Goal: Task Accomplishment & Management: Manage account settings

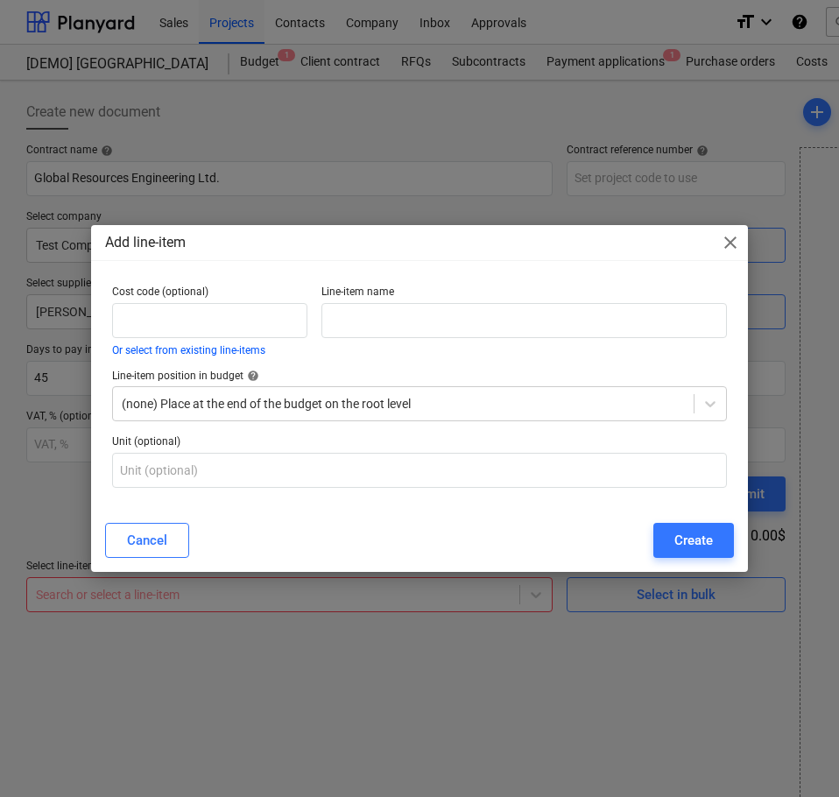
scroll to position [32, 0]
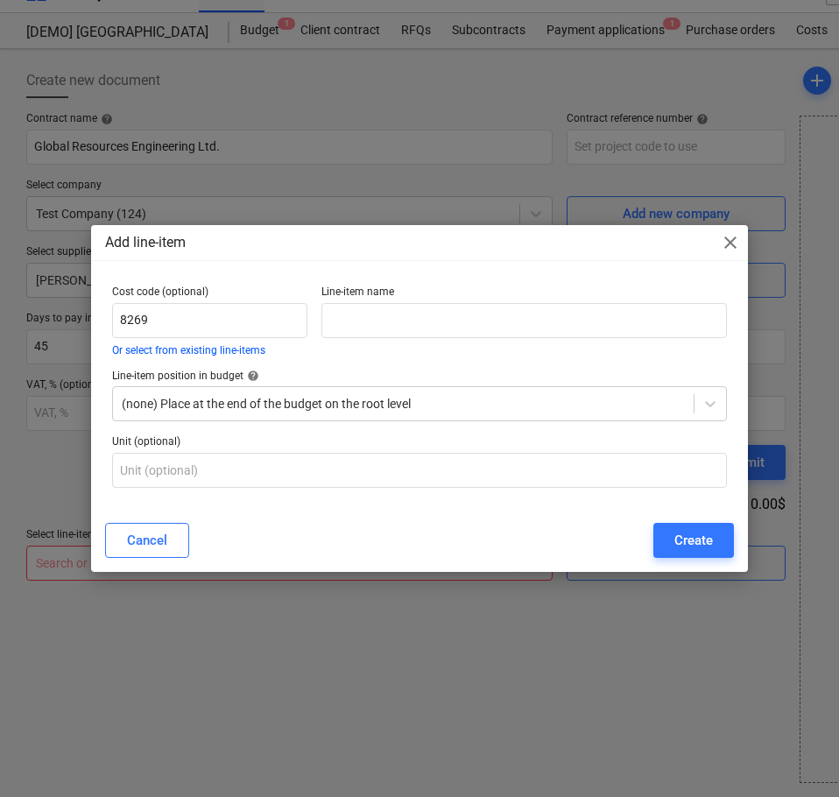
type input "8269"
click at [346, 315] on input "text" at bounding box center [525, 320] width 406 height 35
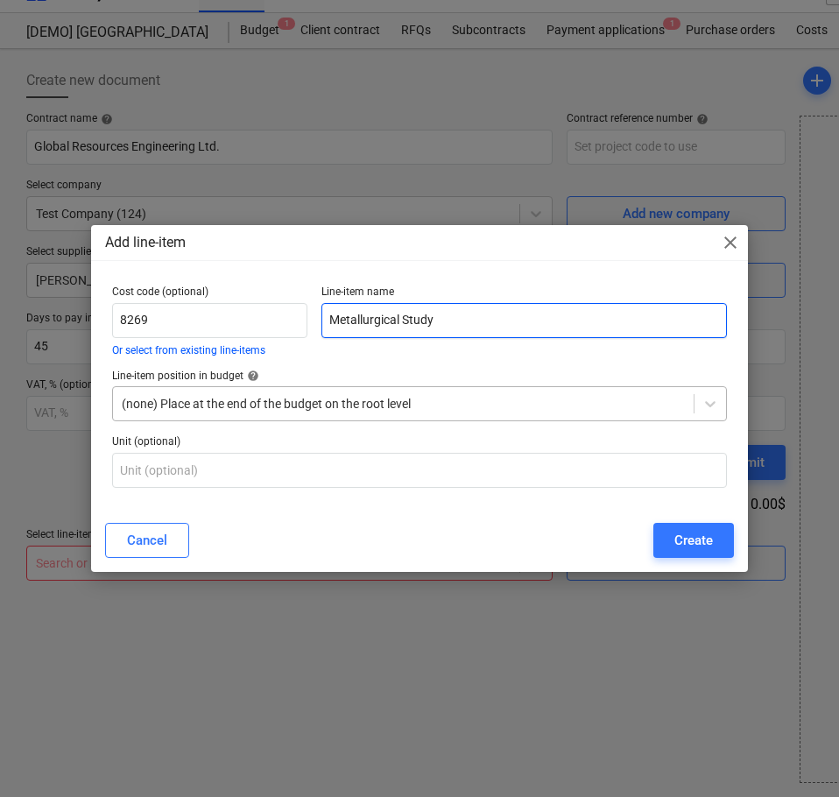
type input "Metallurgical Study"
click at [666, 404] on div at bounding box center [403, 404] width 563 height 18
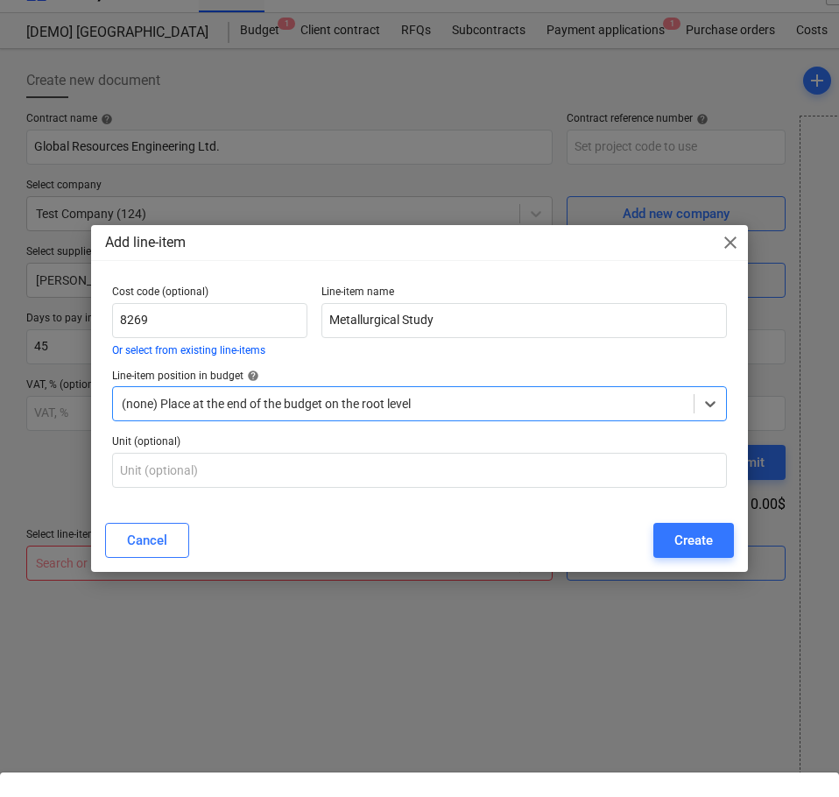
scroll to position [0, 0]
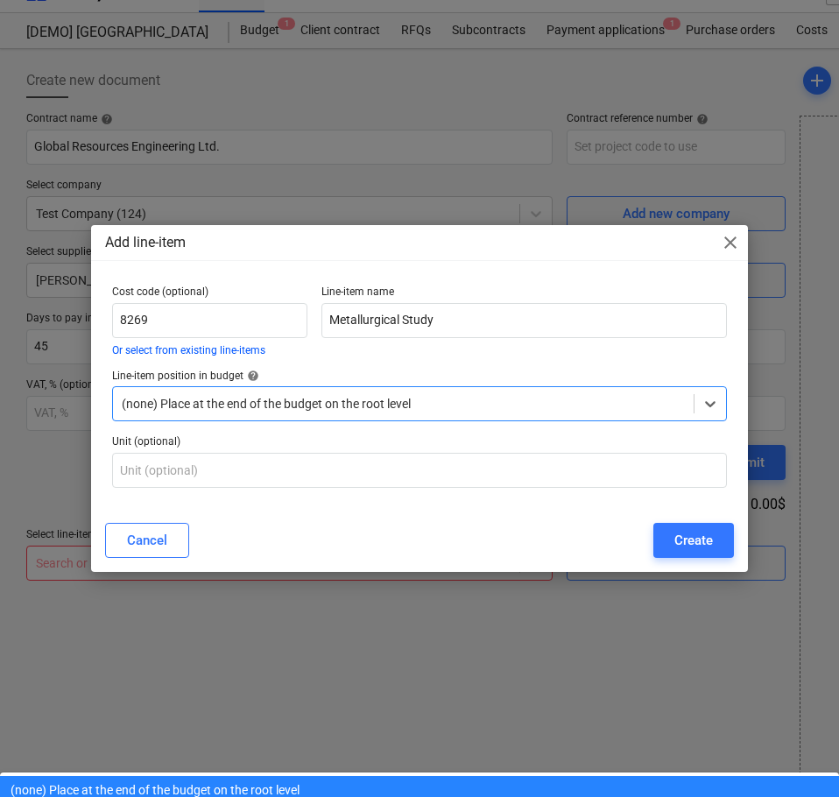
click at [372, 776] on div "(none) Place at the end of the budget on the root level" at bounding box center [419, 790] width 839 height 28
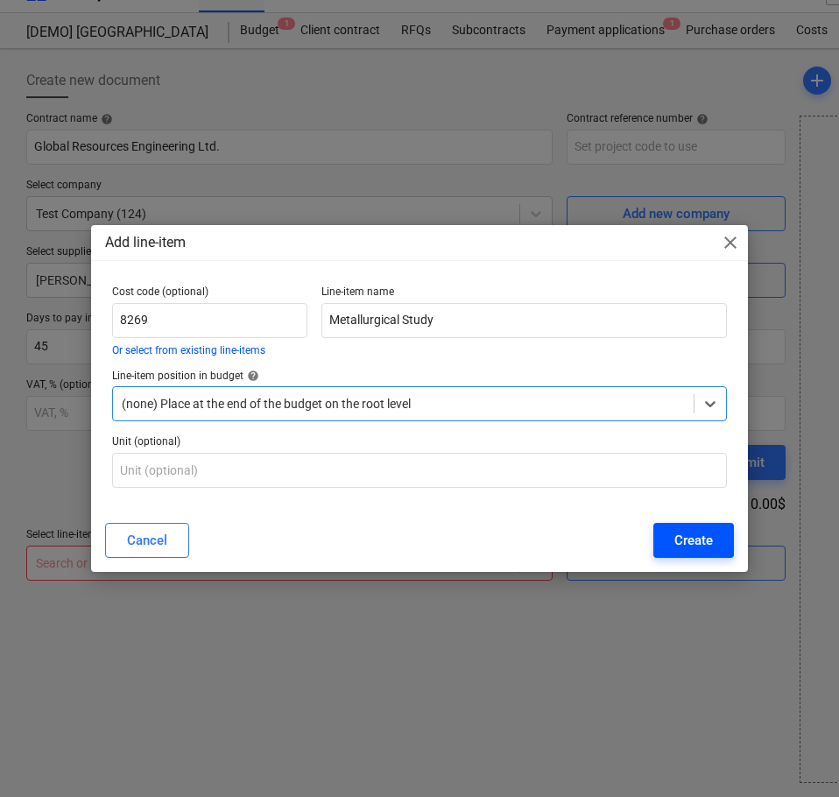
click at [694, 538] on div "Create" at bounding box center [694, 540] width 39 height 23
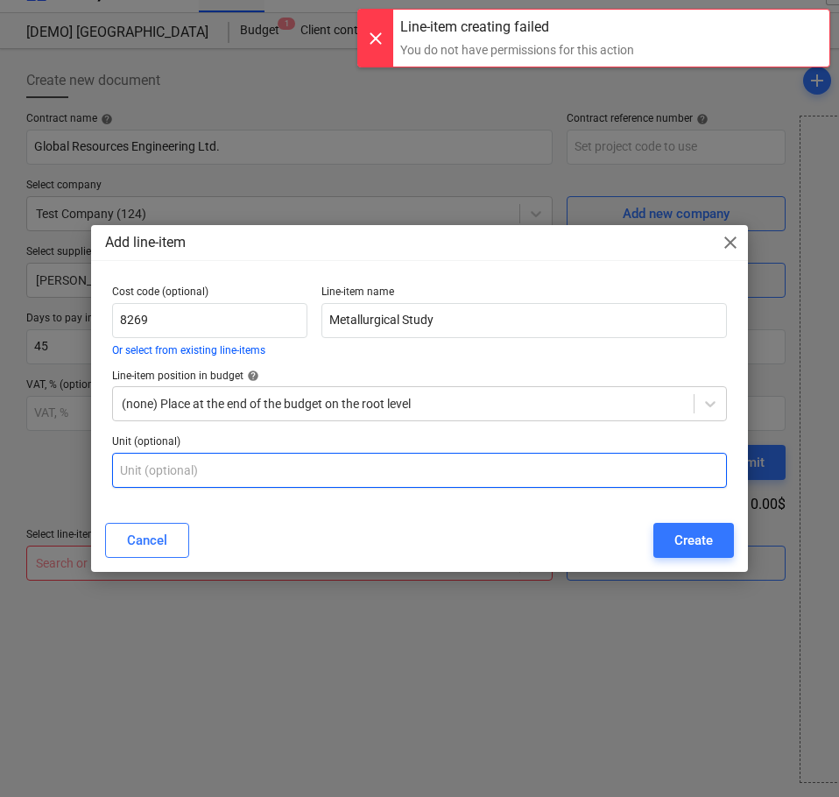
click at [501, 480] on input "text" at bounding box center [419, 470] width 615 height 35
type input "1"
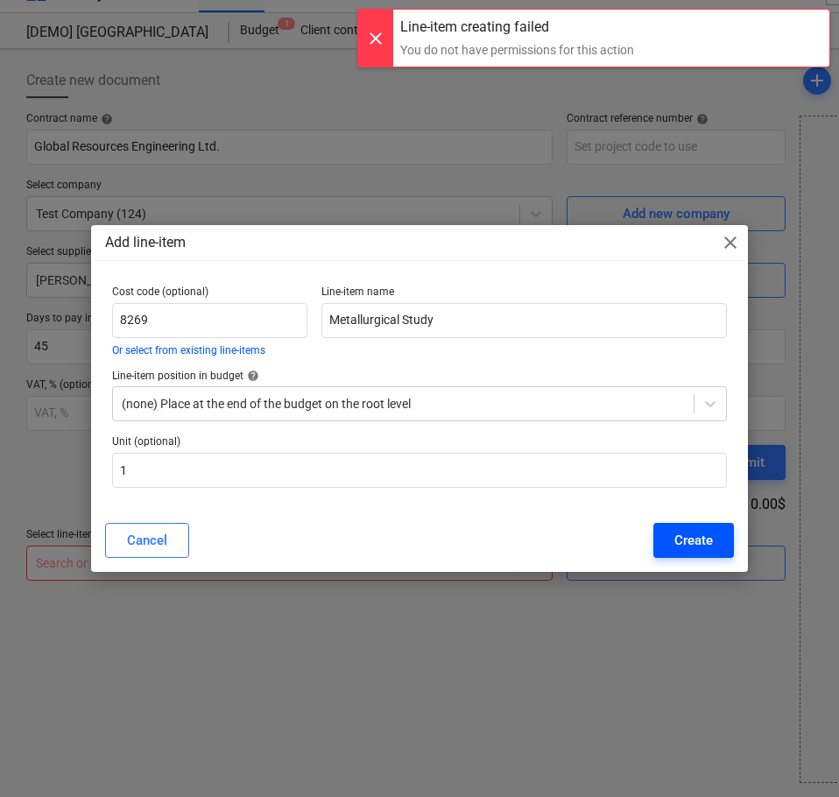
click at [683, 541] on div "Create" at bounding box center [694, 540] width 39 height 23
click at [287, 412] on div at bounding box center [403, 404] width 563 height 18
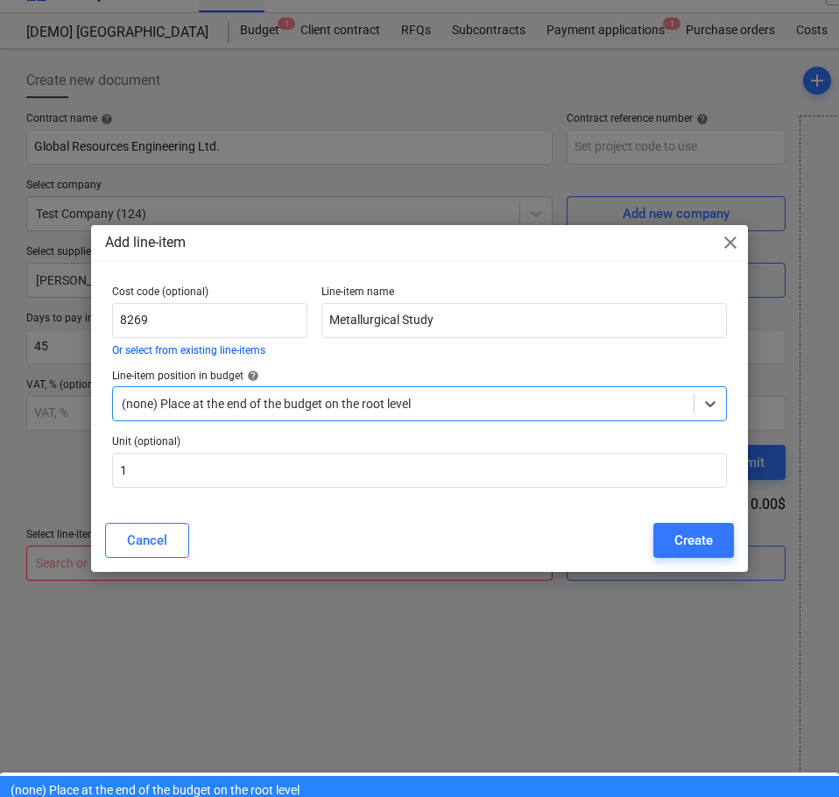
scroll to position [412, 0]
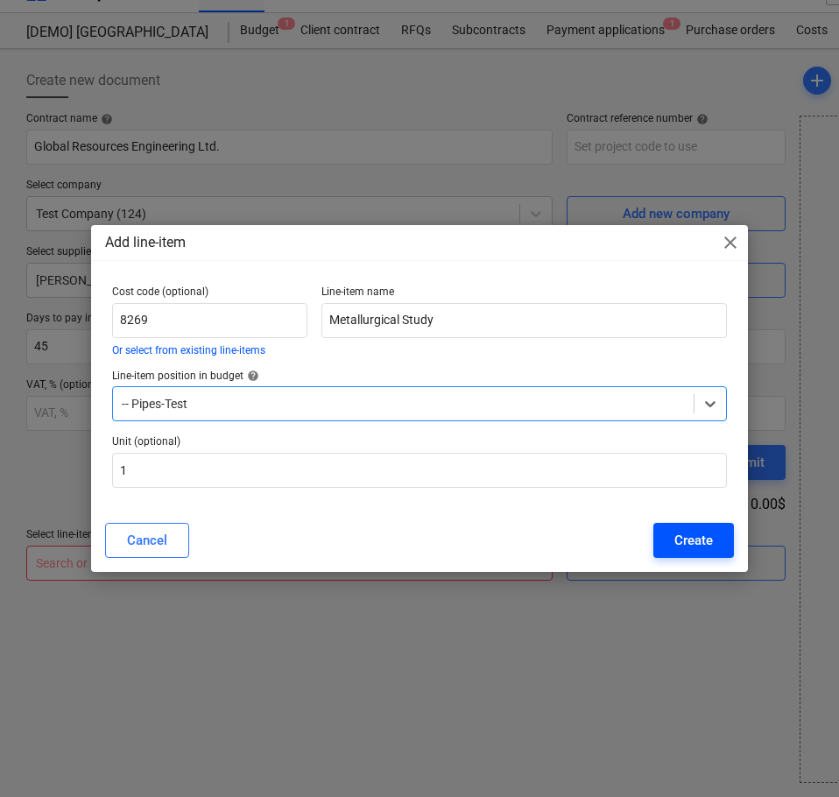
click at [688, 537] on div "Create" at bounding box center [694, 540] width 39 height 23
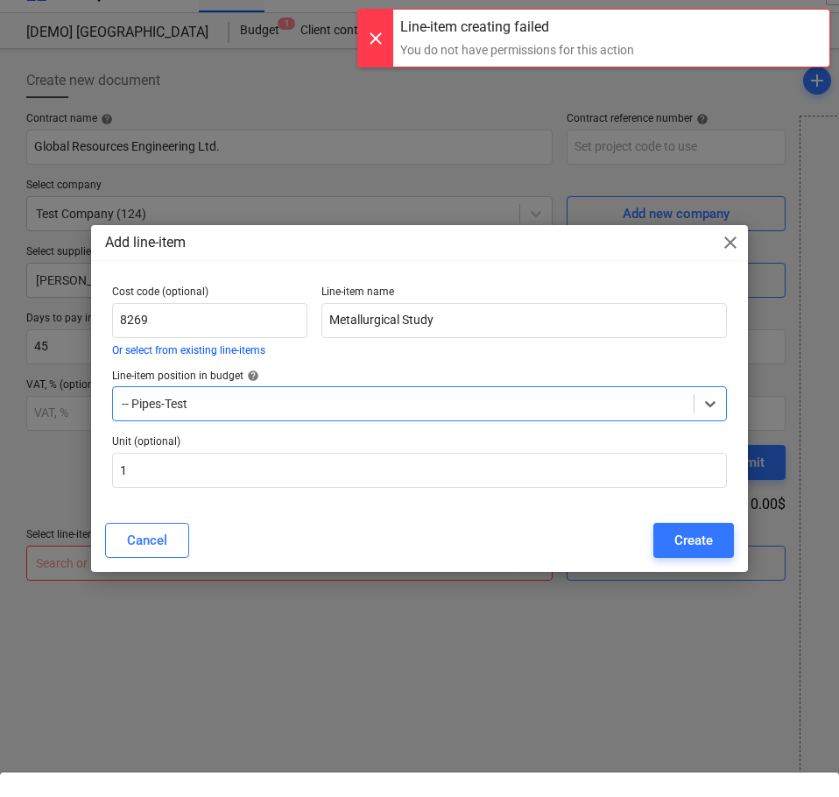
click at [647, 402] on div at bounding box center [403, 404] width 563 height 18
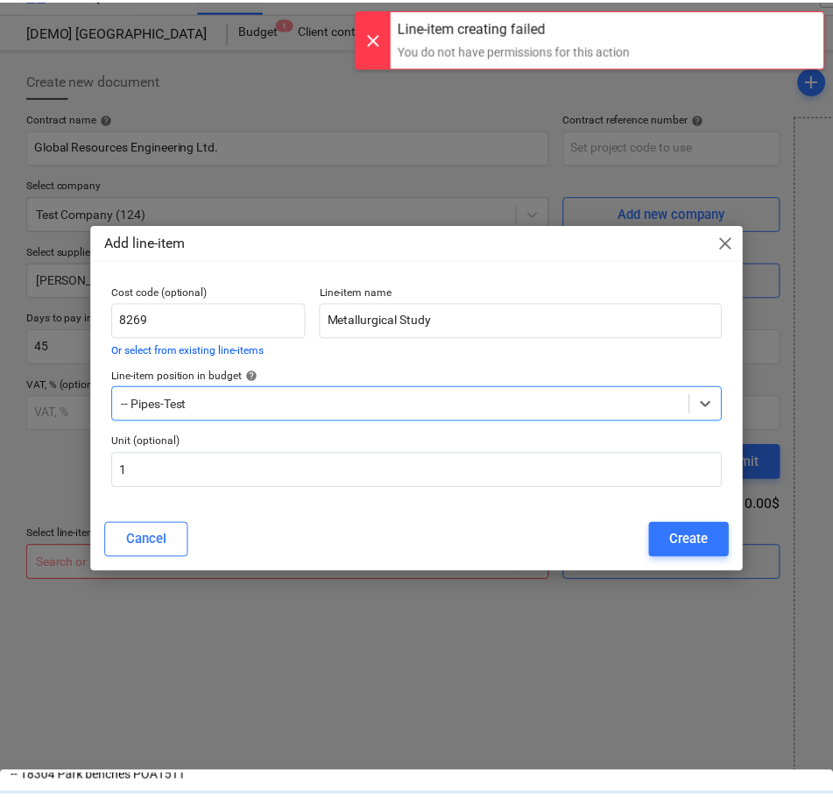
scroll to position [0, 0]
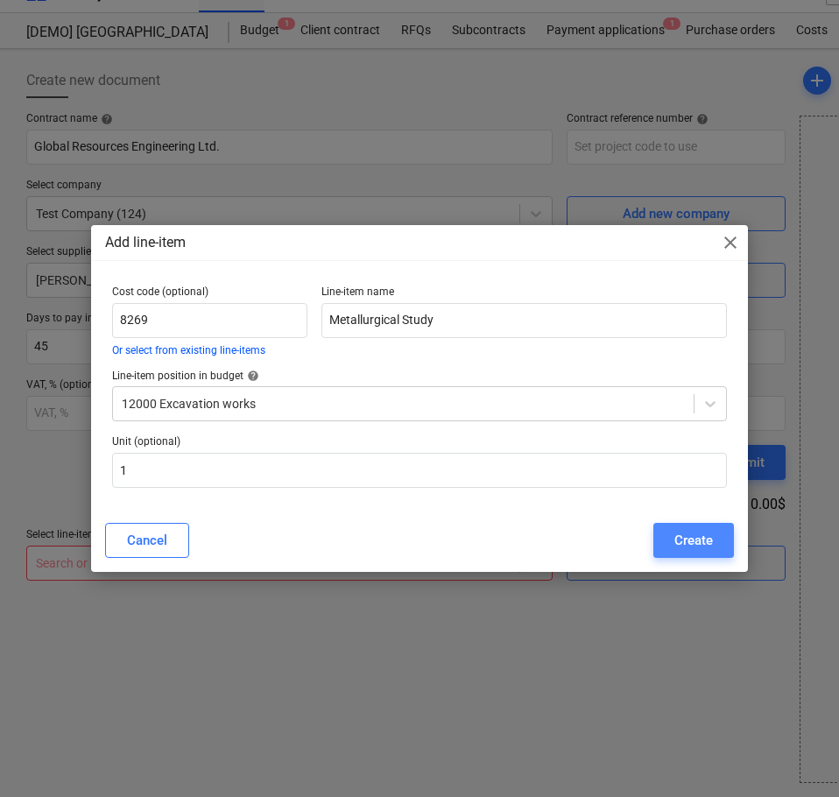
click at [717, 536] on button "Create" at bounding box center [694, 540] width 81 height 35
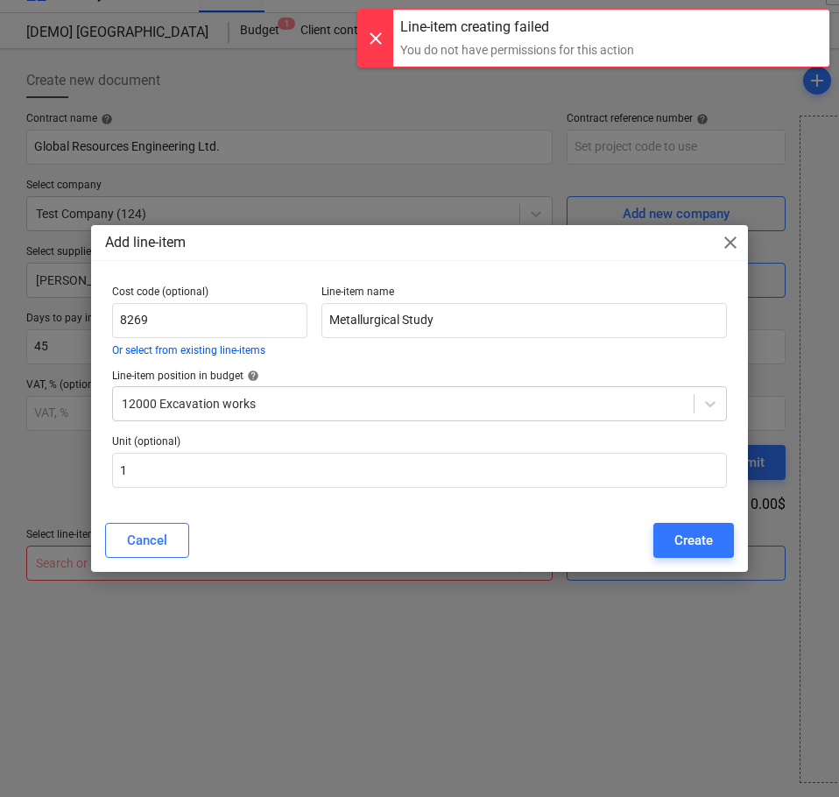
click at [723, 244] on span "close" at bounding box center [730, 242] width 21 height 21
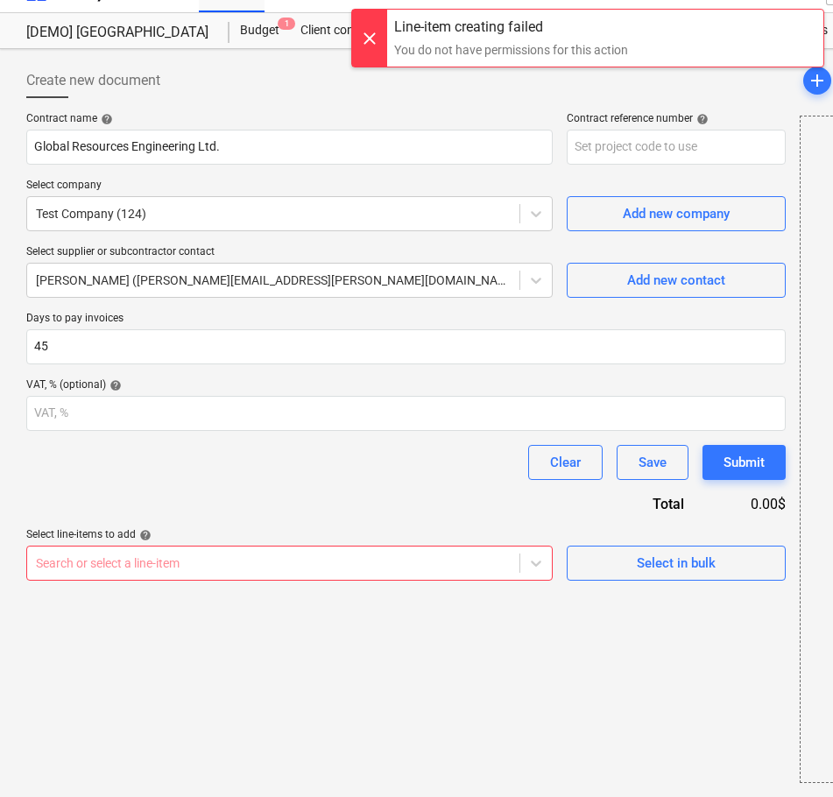
click at [202, 556] on div at bounding box center [273, 564] width 475 height 18
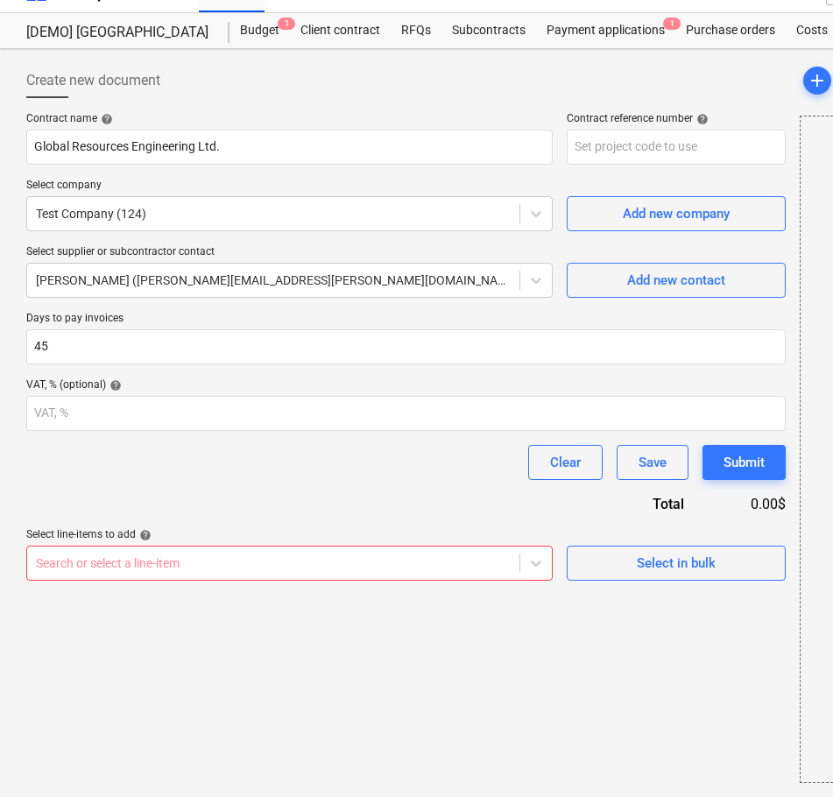
click at [127, 562] on div at bounding box center [273, 564] width 475 height 18
click at [253, 561] on div at bounding box center [273, 564] width 475 height 18
click at [680, 565] on div "Select in bulk" at bounding box center [676, 563] width 79 height 23
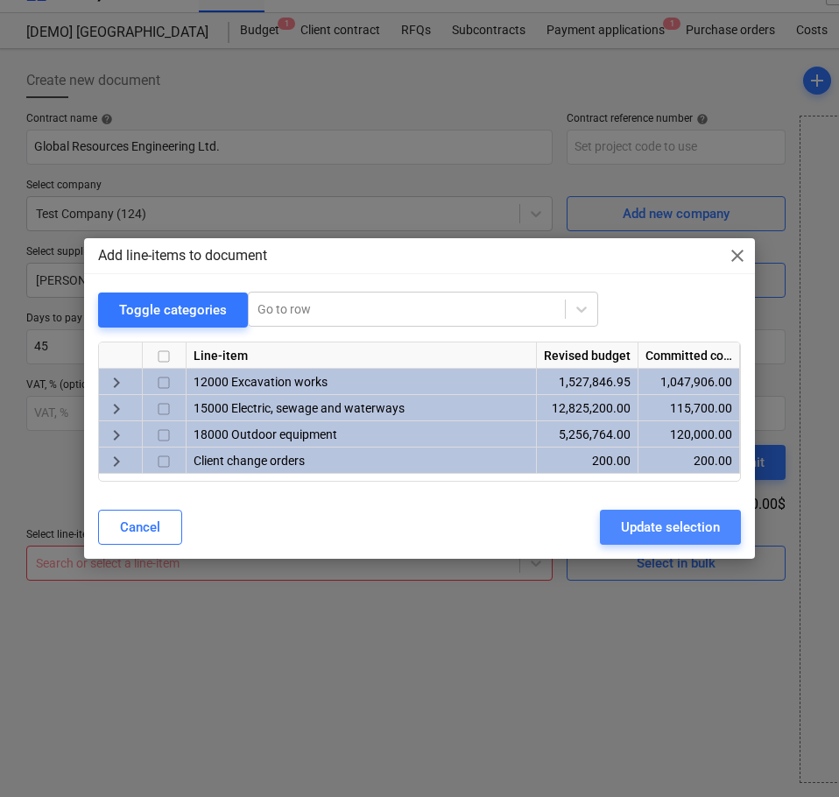
click at [674, 525] on div "Update selection" at bounding box center [670, 527] width 99 height 23
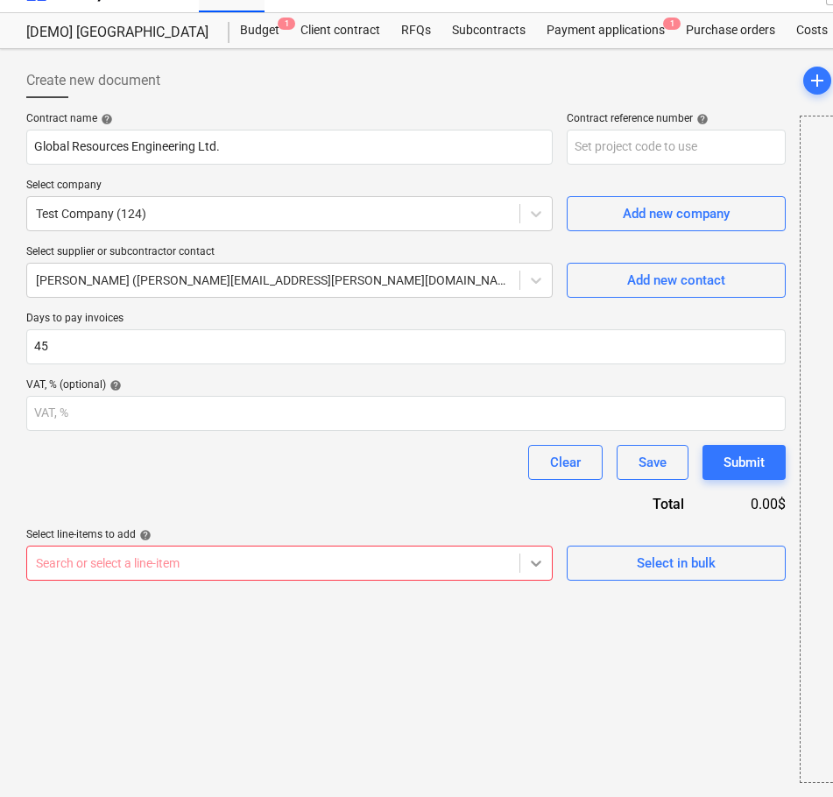
click at [535, 565] on icon at bounding box center [536, 564] width 11 height 6
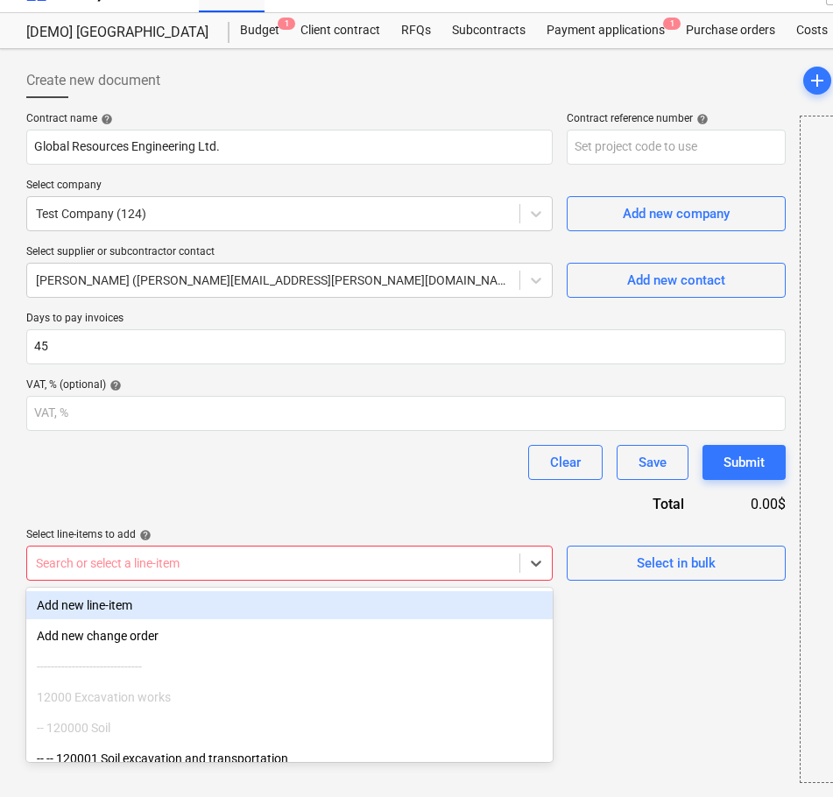
click at [131, 604] on div "Add new line-item" at bounding box center [289, 605] width 527 height 28
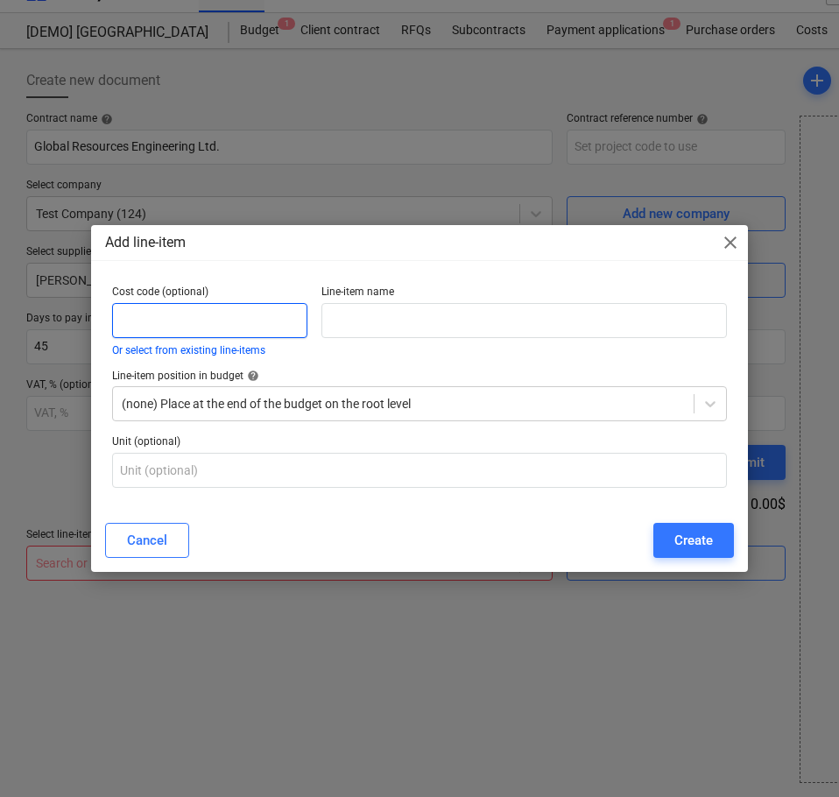
click at [211, 315] on input "text" at bounding box center [209, 320] width 195 height 35
type input "8269"
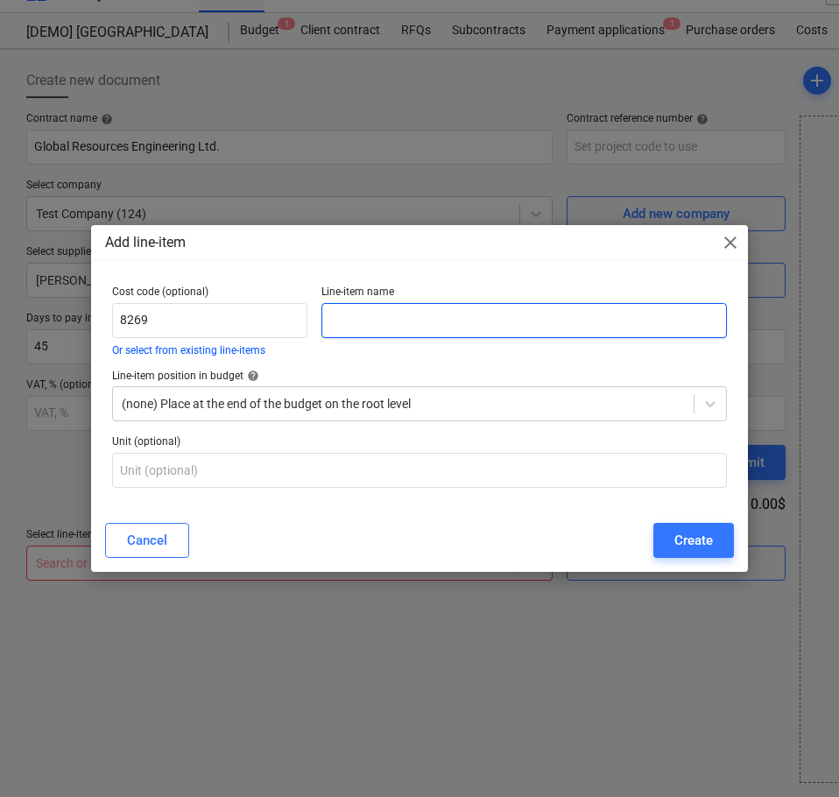
click at [380, 316] on input "text" at bounding box center [525, 320] width 406 height 35
type input "F"
type input "Metallurgical"
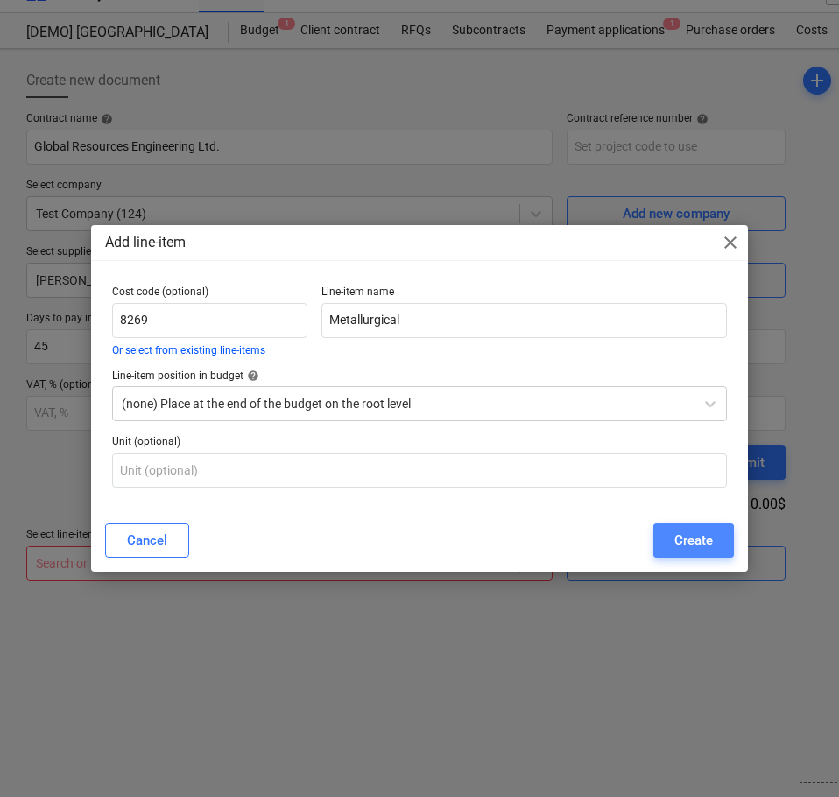
click at [701, 539] on div "Create" at bounding box center [694, 540] width 39 height 23
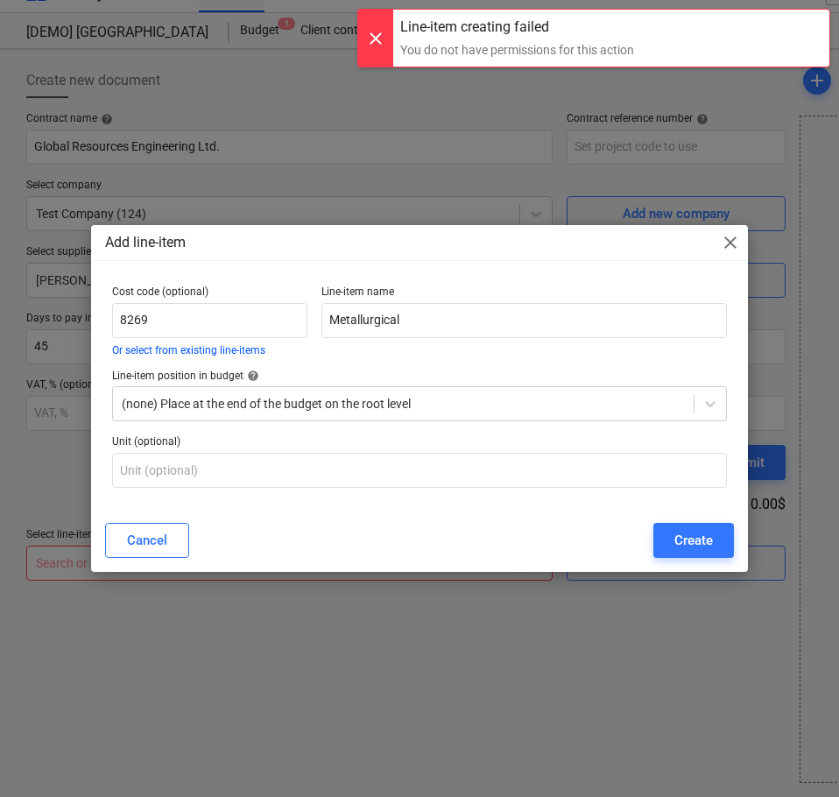
click at [743, 241] on div "Add line-item close" at bounding box center [419, 242] width 657 height 35
click at [735, 241] on span "close" at bounding box center [730, 242] width 21 height 21
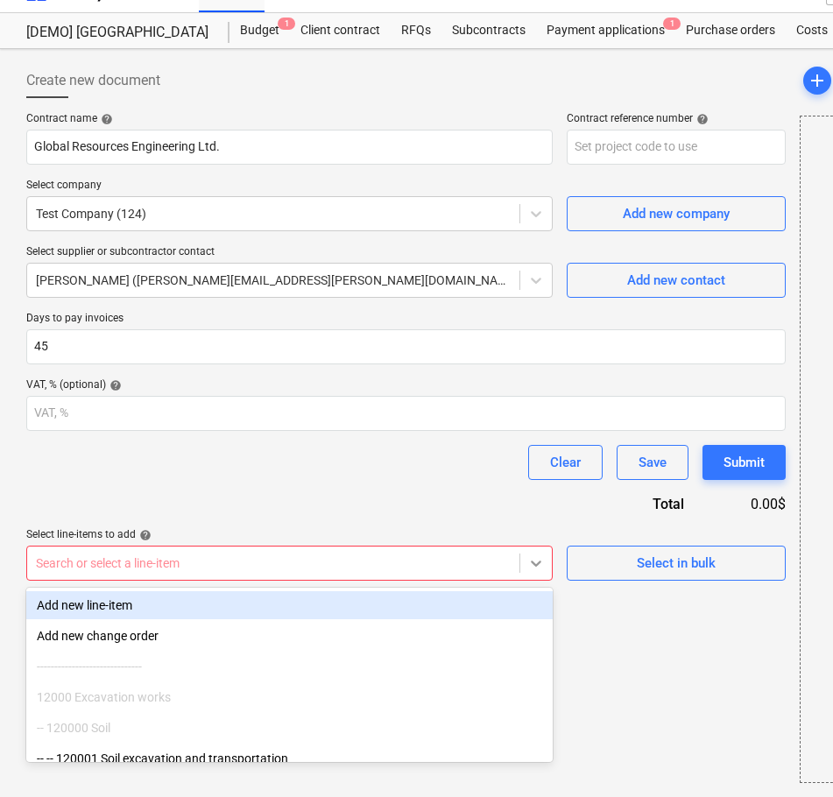
click at [539, 563] on icon at bounding box center [536, 564] width 11 height 6
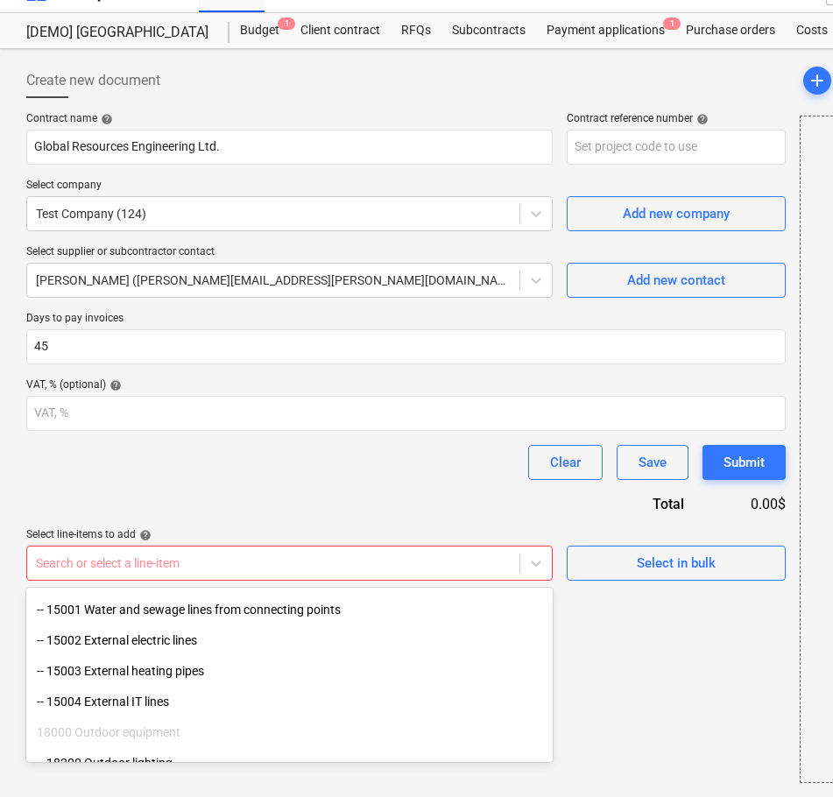
scroll to position [215, 0]
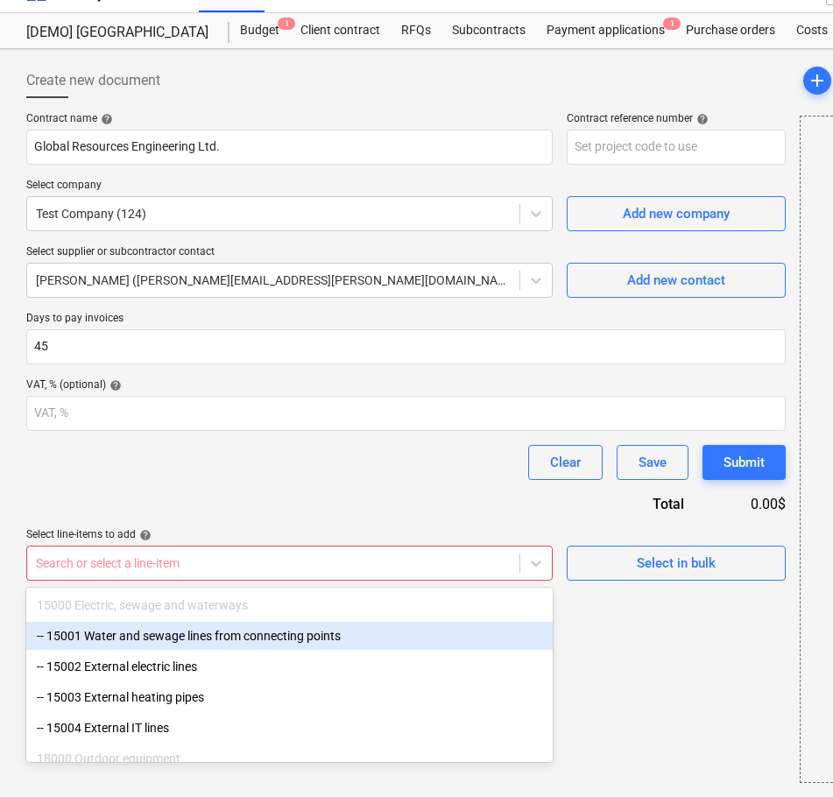
click at [304, 634] on div "-- 15001 Water and sewage lines from connecting points" at bounding box center [289, 636] width 527 height 28
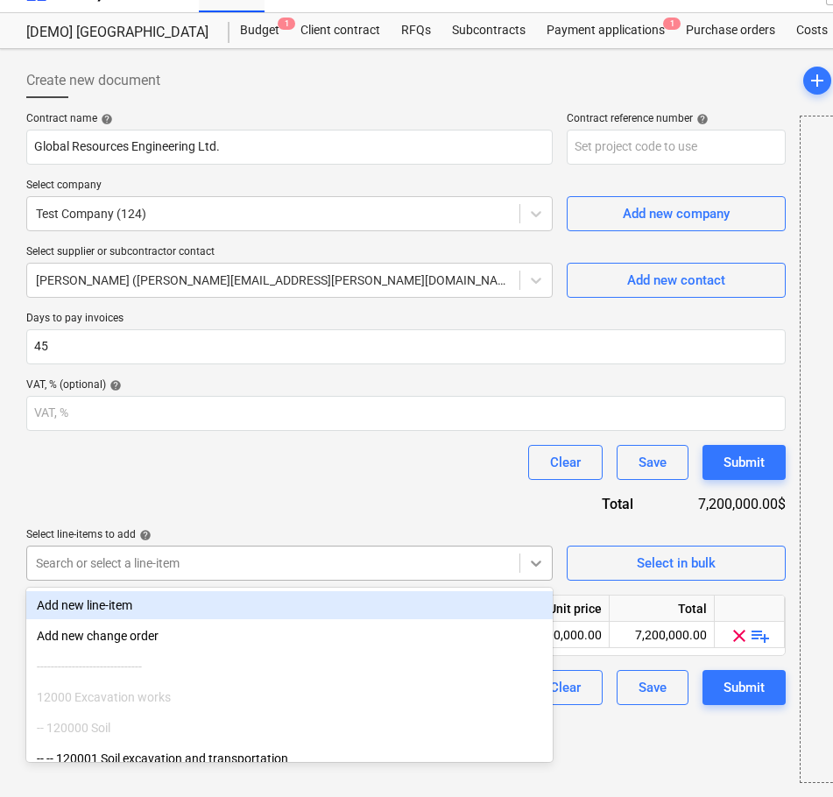
click at [534, 565] on icon at bounding box center [537, 564] width 18 height 18
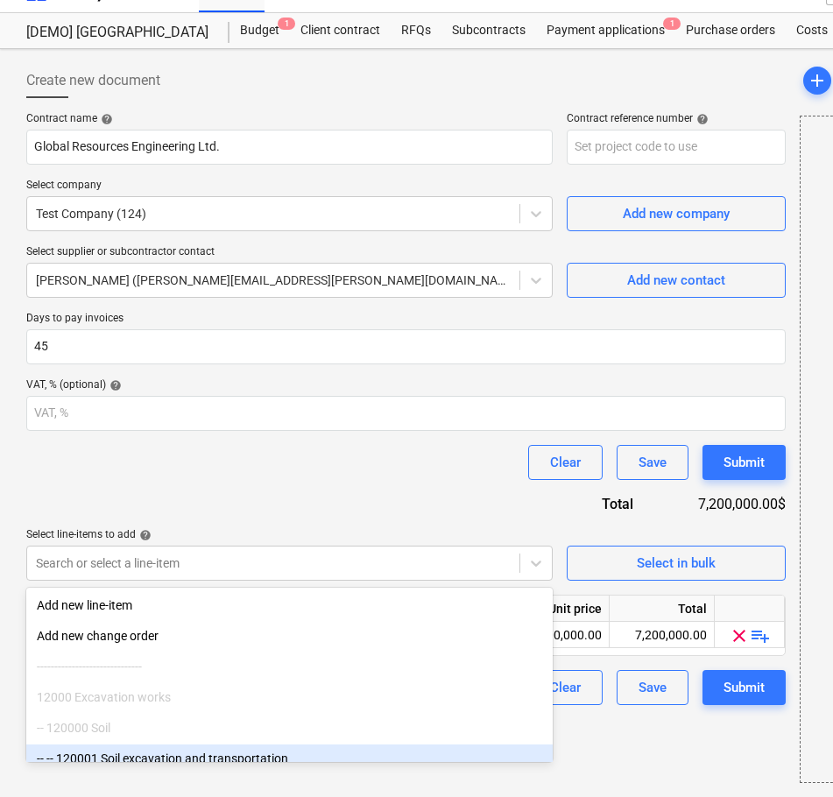
click at [282, 759] on div "-- -- 120001 Soil excavation and transportation" at bounding box center [289, 759] width 527 height 28
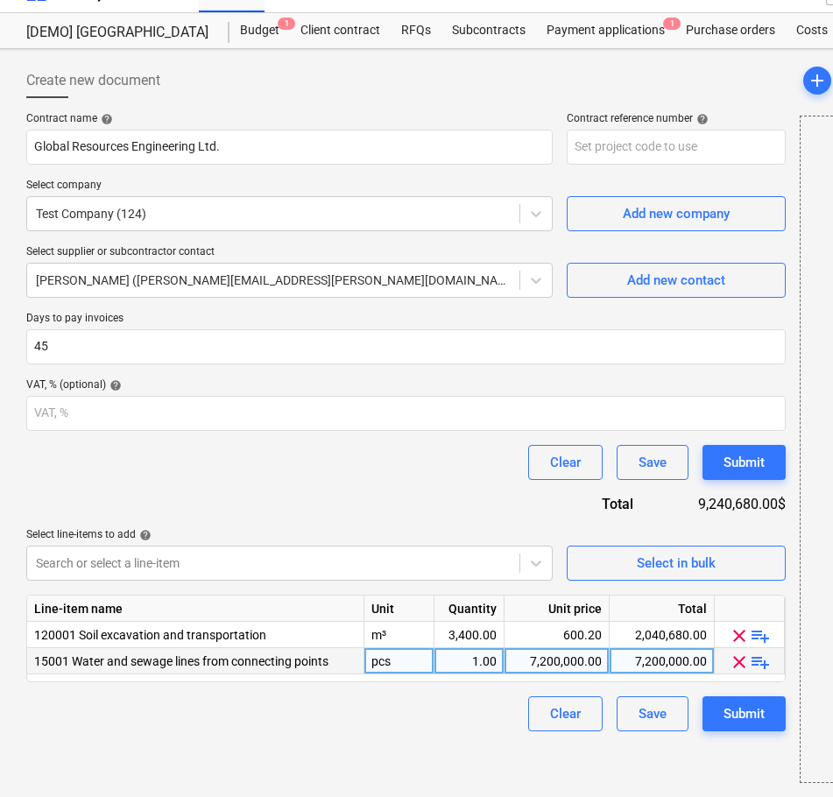
click at [275, 666] on span "15001 Water and sewage lines from connecting points" at bounding box center [181, 662] width 294 height 14
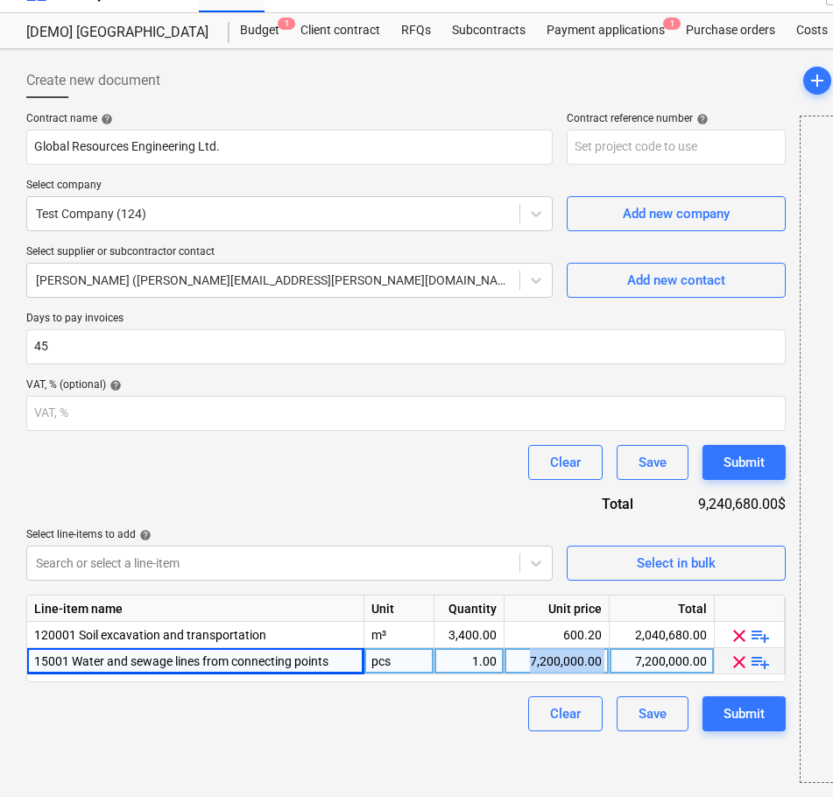
drag, startPoint x: 529, startPoint y: 657, endPoint x: 633, endPoint y: 657, distance: 103.4
click at [0, 0] on div "15001 Water and sewage lines from connecting points pcs 1.00 7,200,000.00 7,200…" at bounding box center [0, 0] width 0 height 0
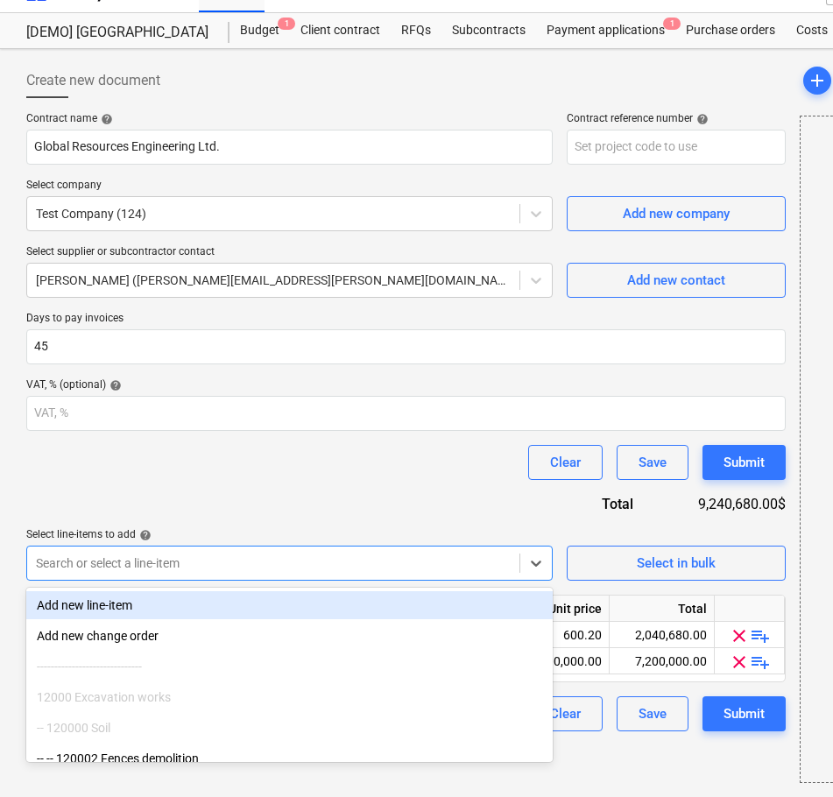
click at [482, 566] on div at bounding box center [273, 564] width 475 height 18
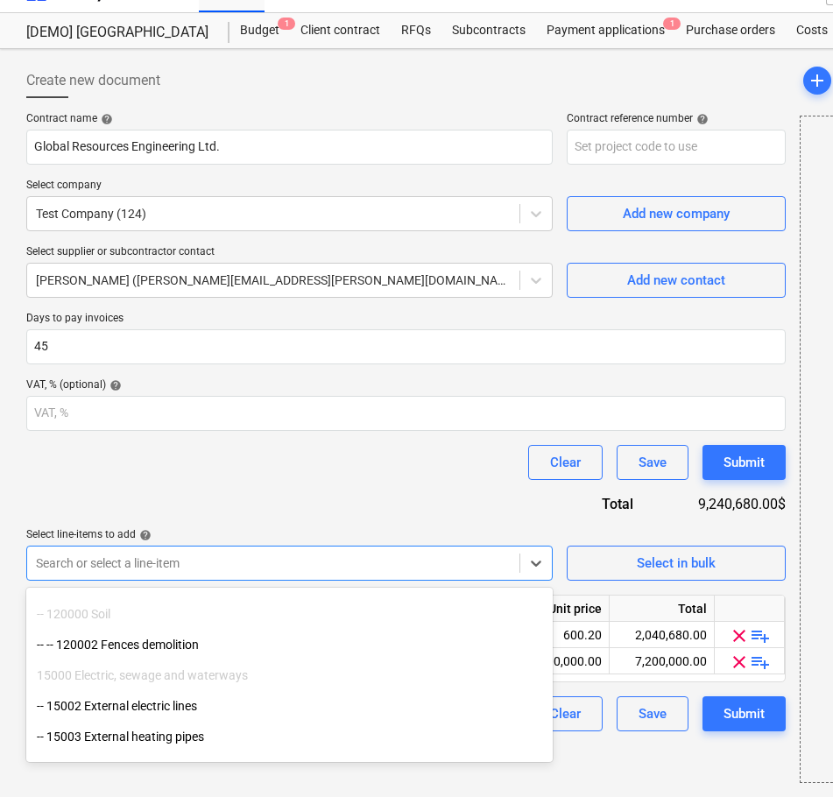
scroll to position [162, 0]
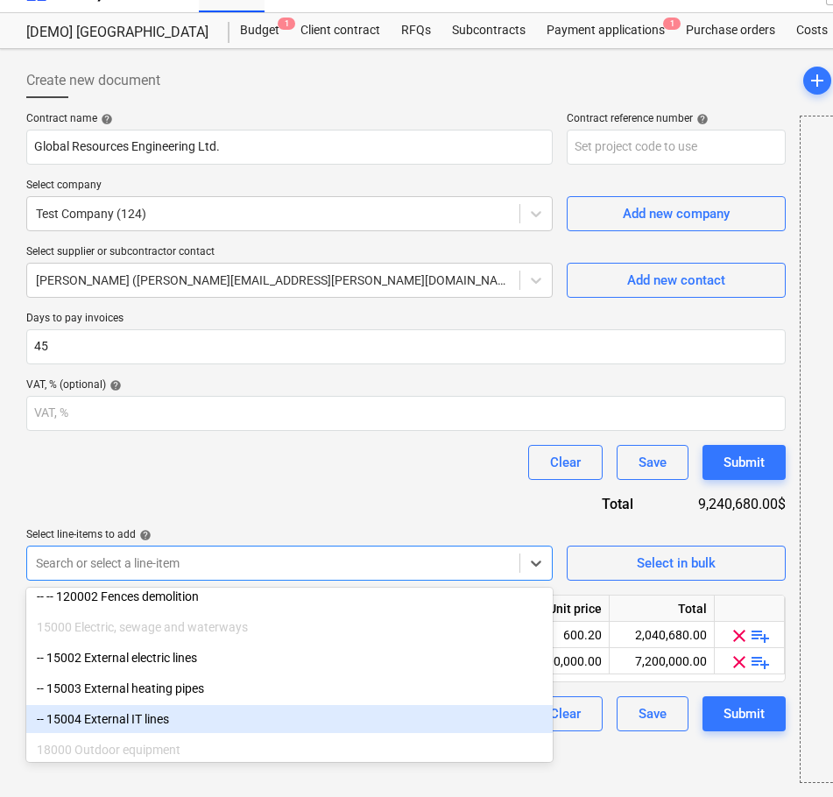
click at [191, 726] on div "-- 15004 External IT lines" at bounding box center [289, 719] width 527 height 28
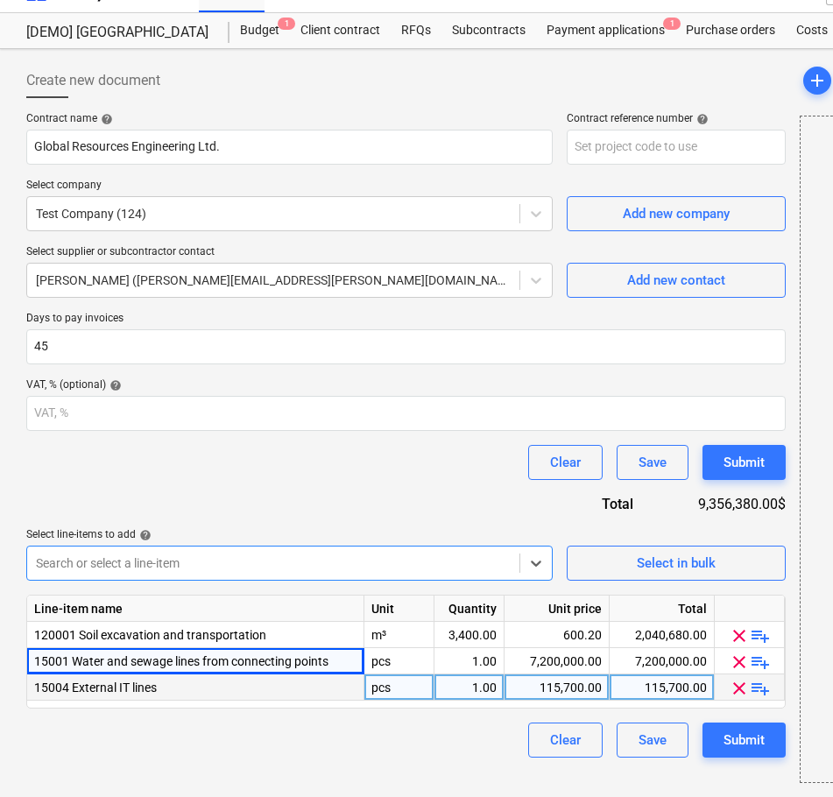
click at [202, 696] on div "15004 External IT lines" at bounding box center [195, 688] width 337 height 26
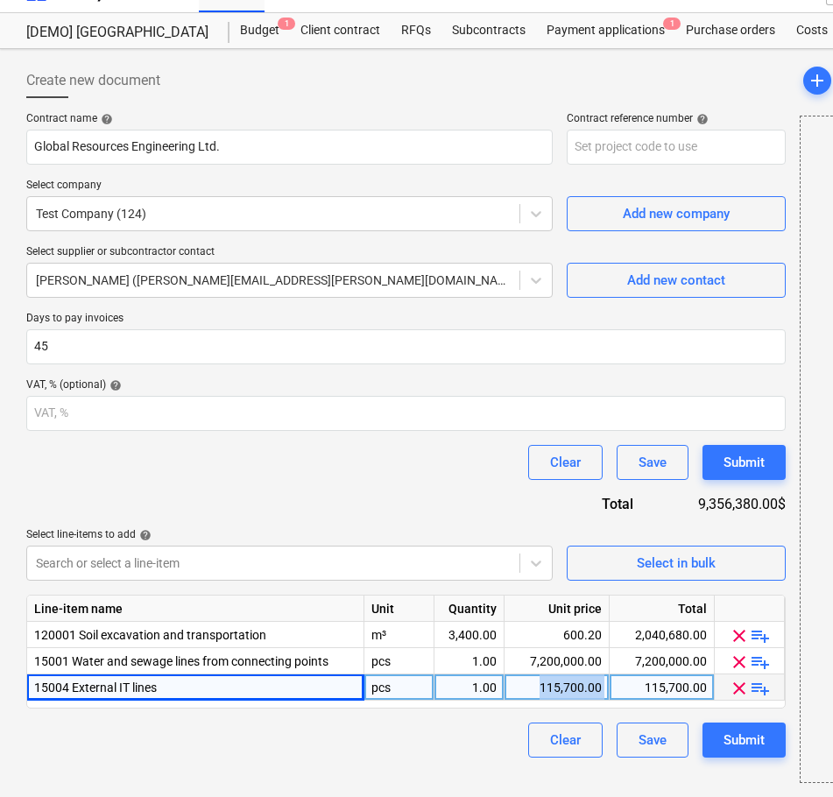
drag, startPoint x: 529, startPoint y: 685, endPoint x: 631, endPoint y: 686, distance: 101.6
click at [0, 0] on div "15004 External IT lines pcs 1.00 115,700.00 115,700.00 clear playlist_add" at bounding box center [0, 0] width 0 height 0
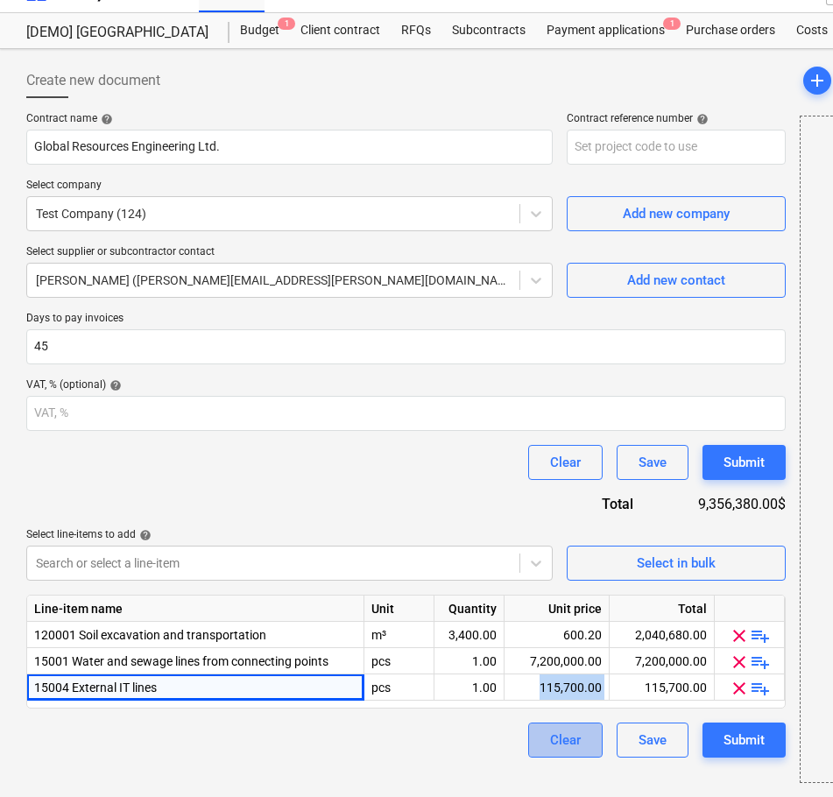
click at [565, 742] on div "Clear" at bounding box center [565, 740] width 31 height 23
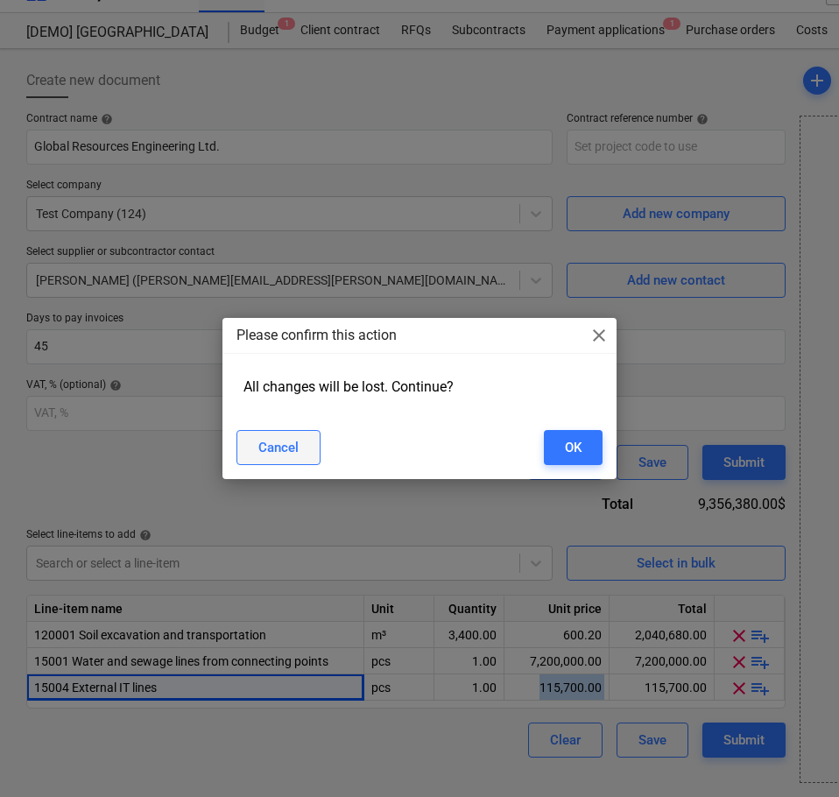
click at [293, 448] on div "Cancel" at bounding box center [278, 447] width 40 height 23
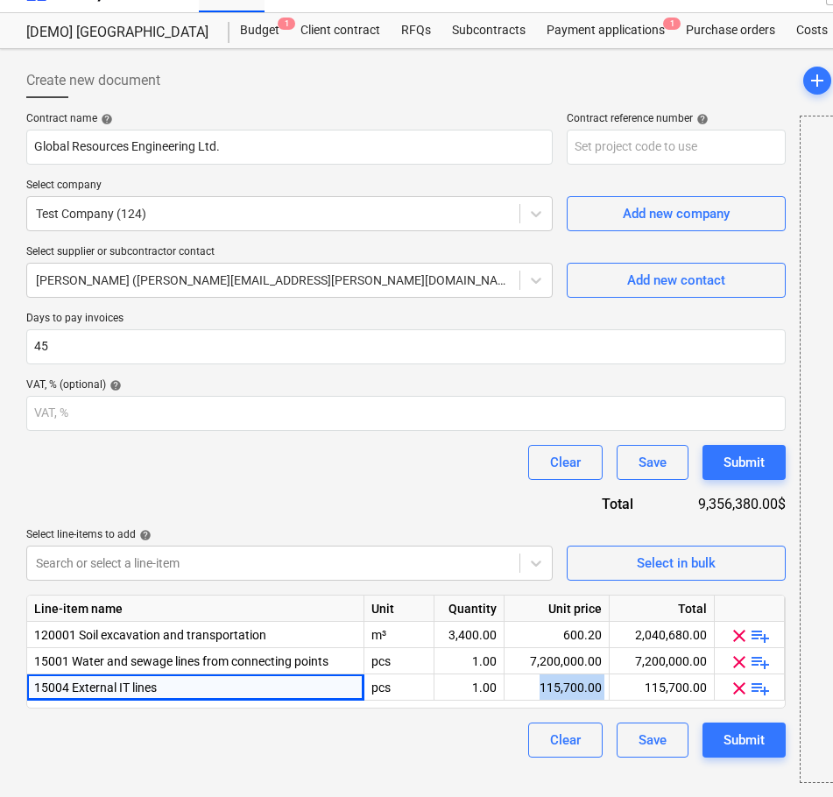
click at [723, 25] on div "Purchase orders" at bounding box center [731, 30] width 110 height 35
